Goal: Information Seeking & Learning: Learn about a topic

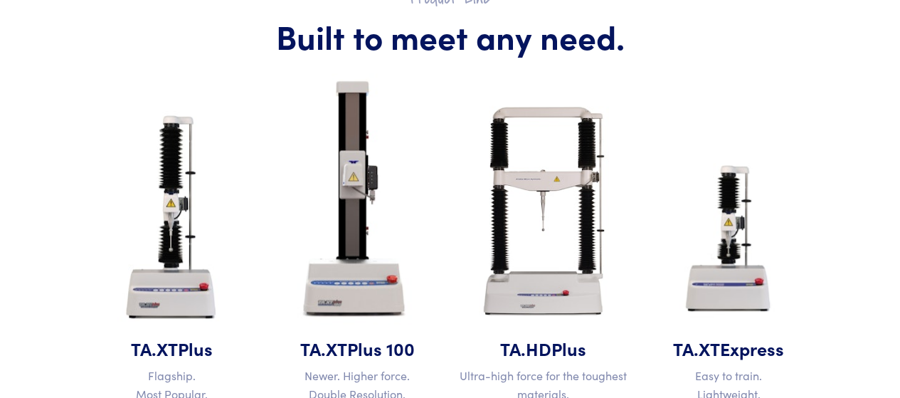
scroll to position [640, 0]
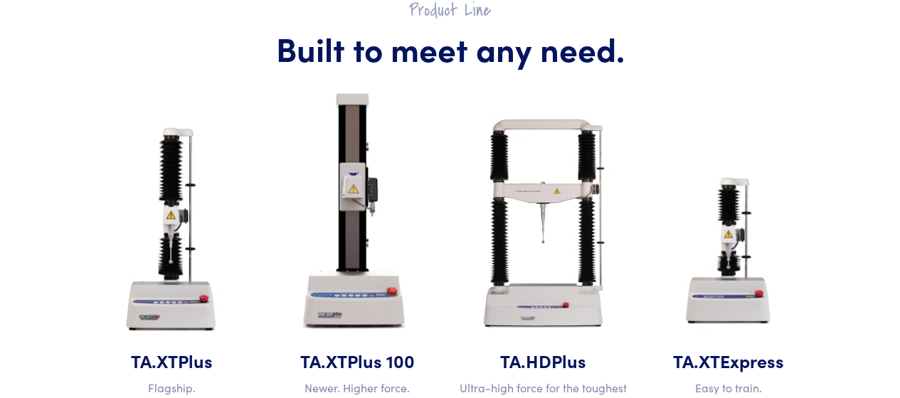
click at [579, 192] on img at bounding box center [543, 223] width 169 height 250
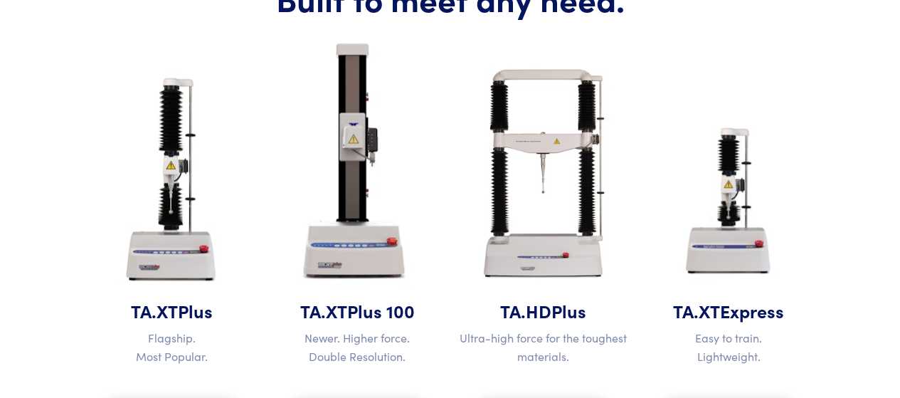
scroll to position [712, 0]
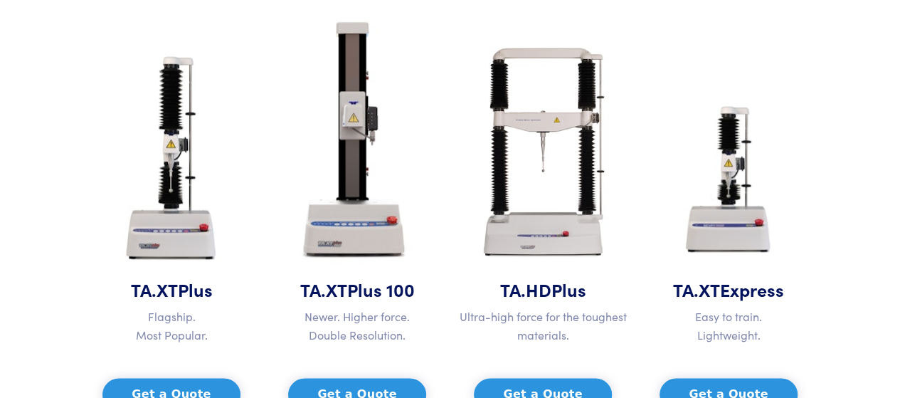
click at [568, 124] on img at bounding box center [543, 152] width 169 height 250
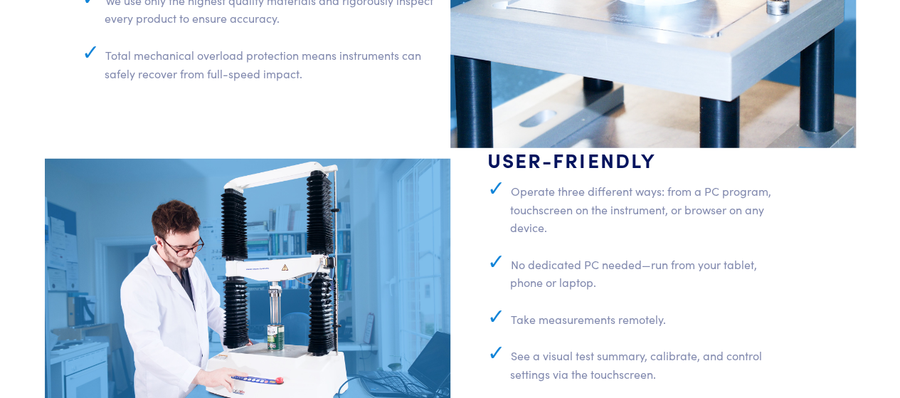
scroll to position [4839, 0]
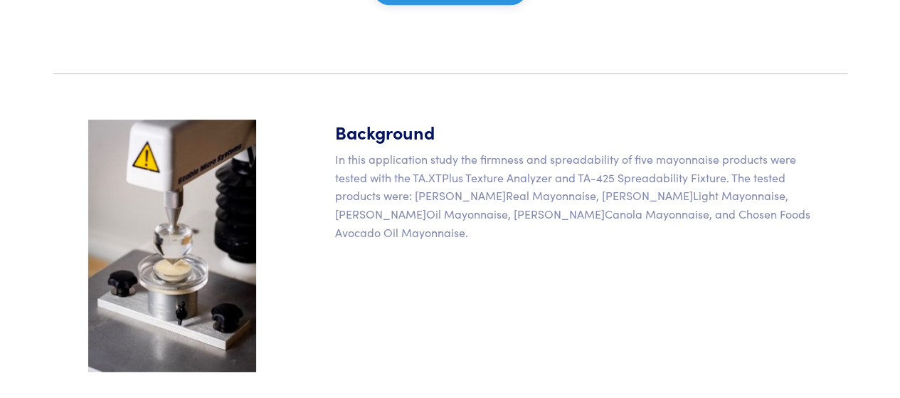
scroll to position [356, 0]
